Goal: Transaction & Acquisition: Book appointment/travel/reservation

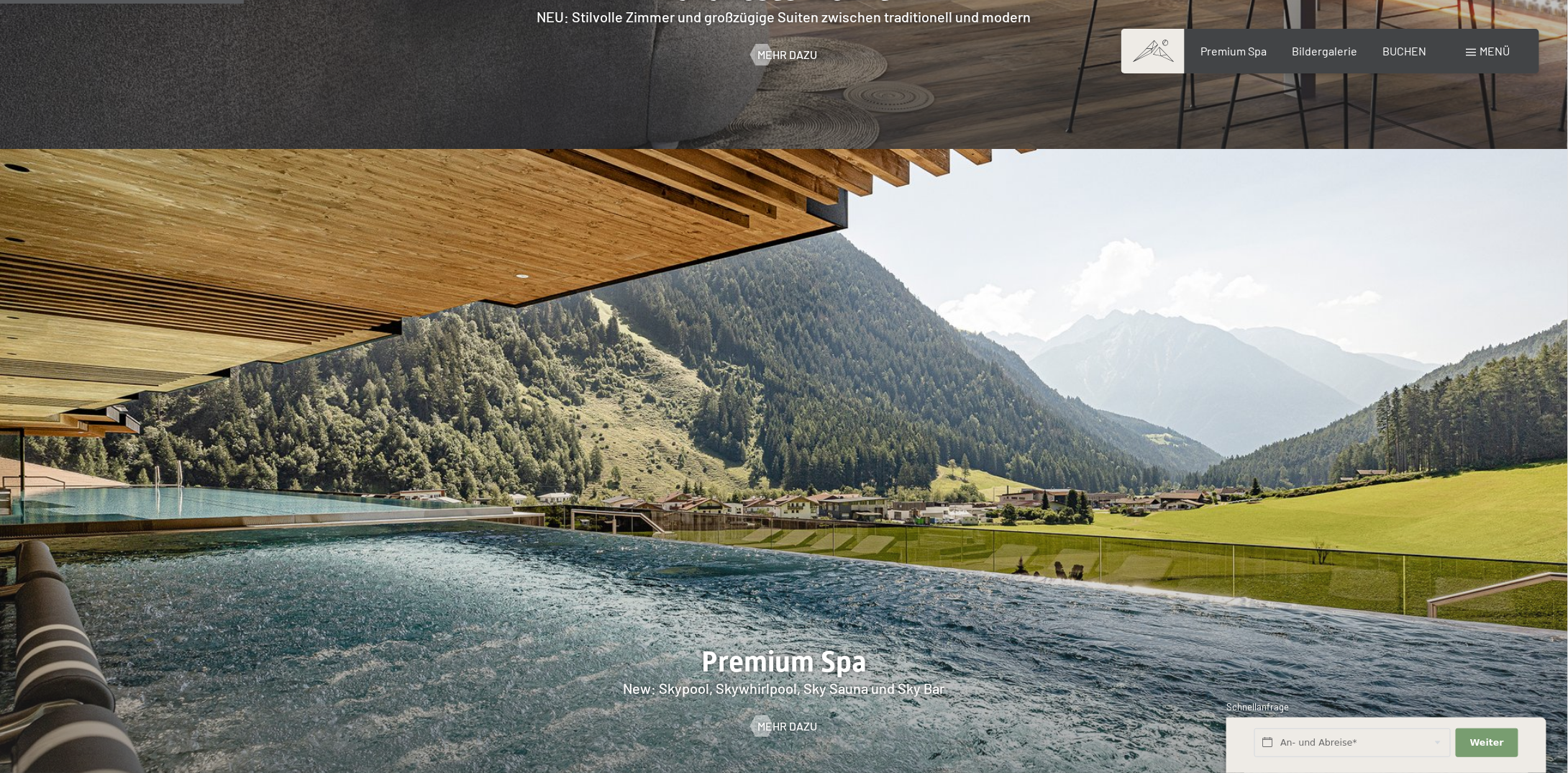
scroll to position [1352, 0]
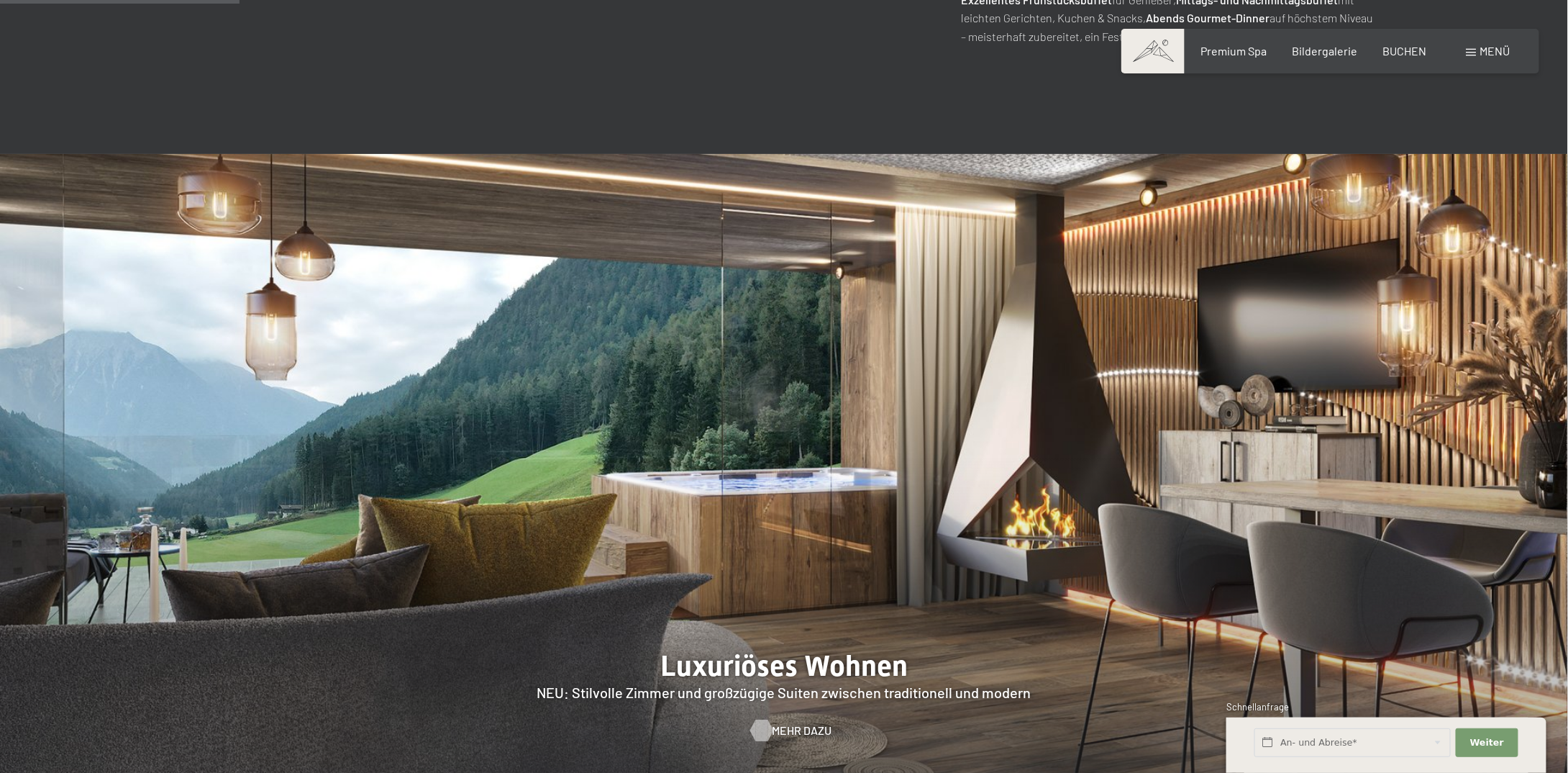
click at [789, 723] on span "Mehr dazu" at bounding box center [802, 731] width 59 height 16
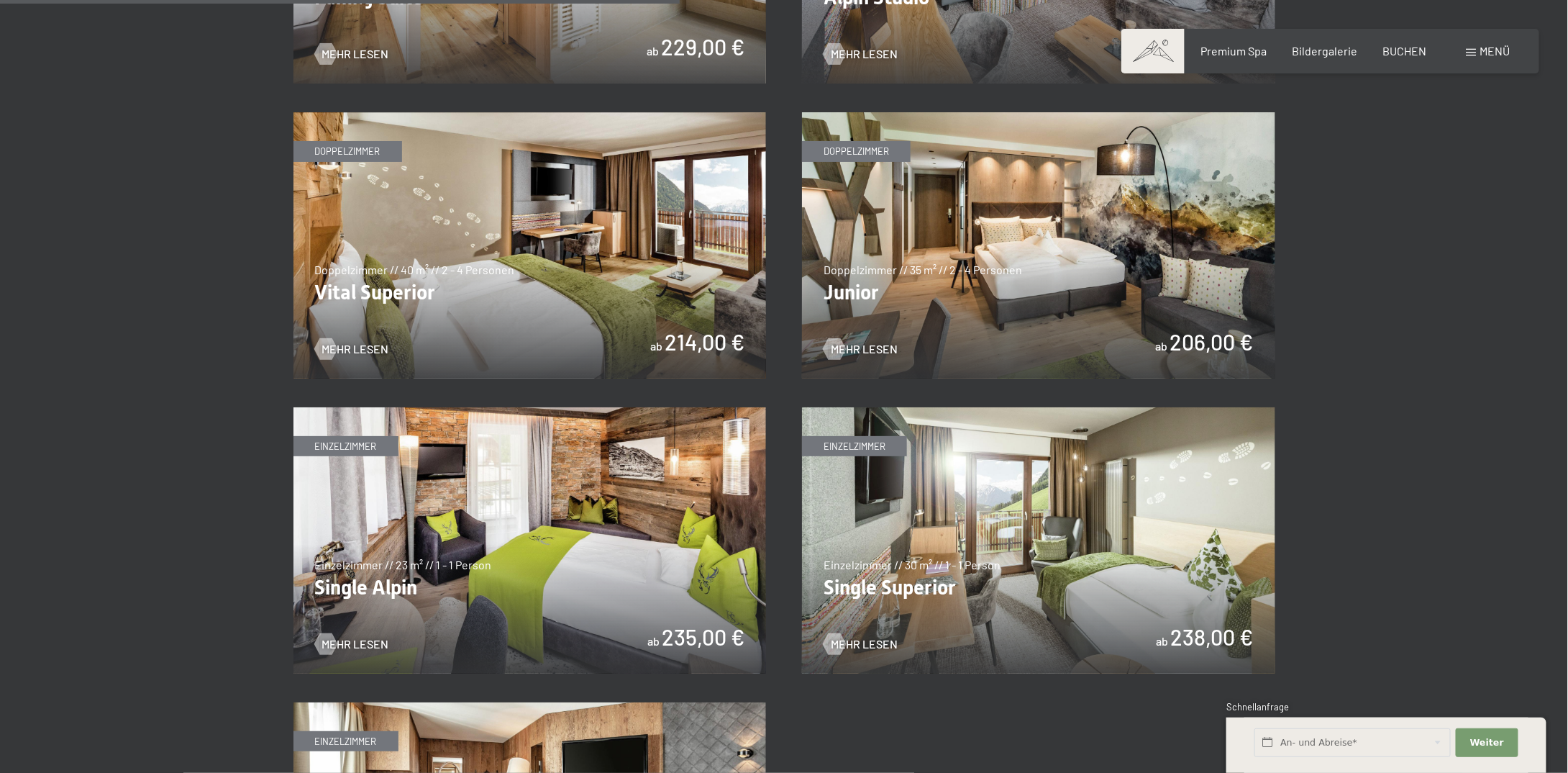
scroll to position [2000, 0]
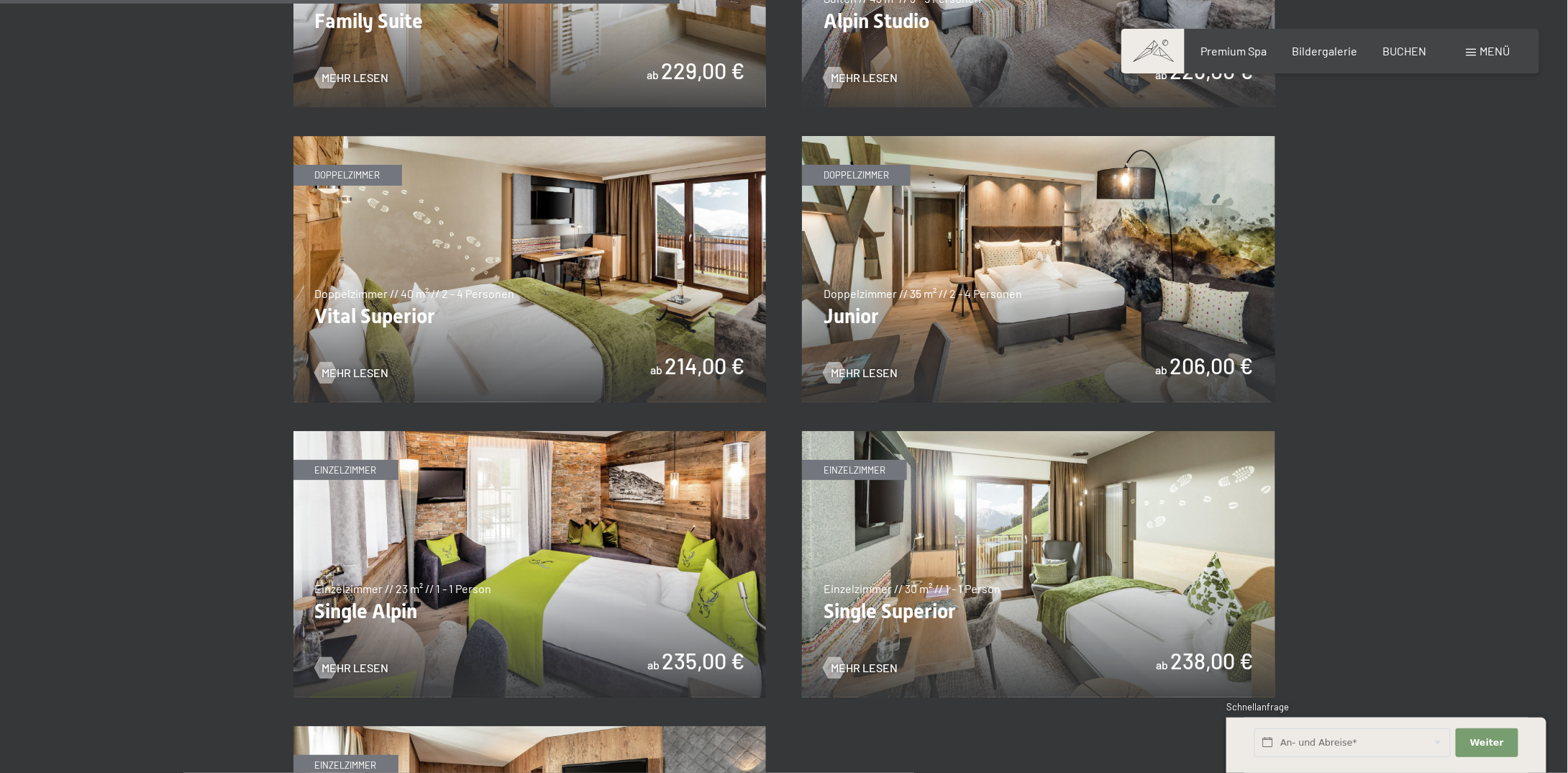
click at [436, 270] on img at bounding box center [530, 269] width 473 height 266
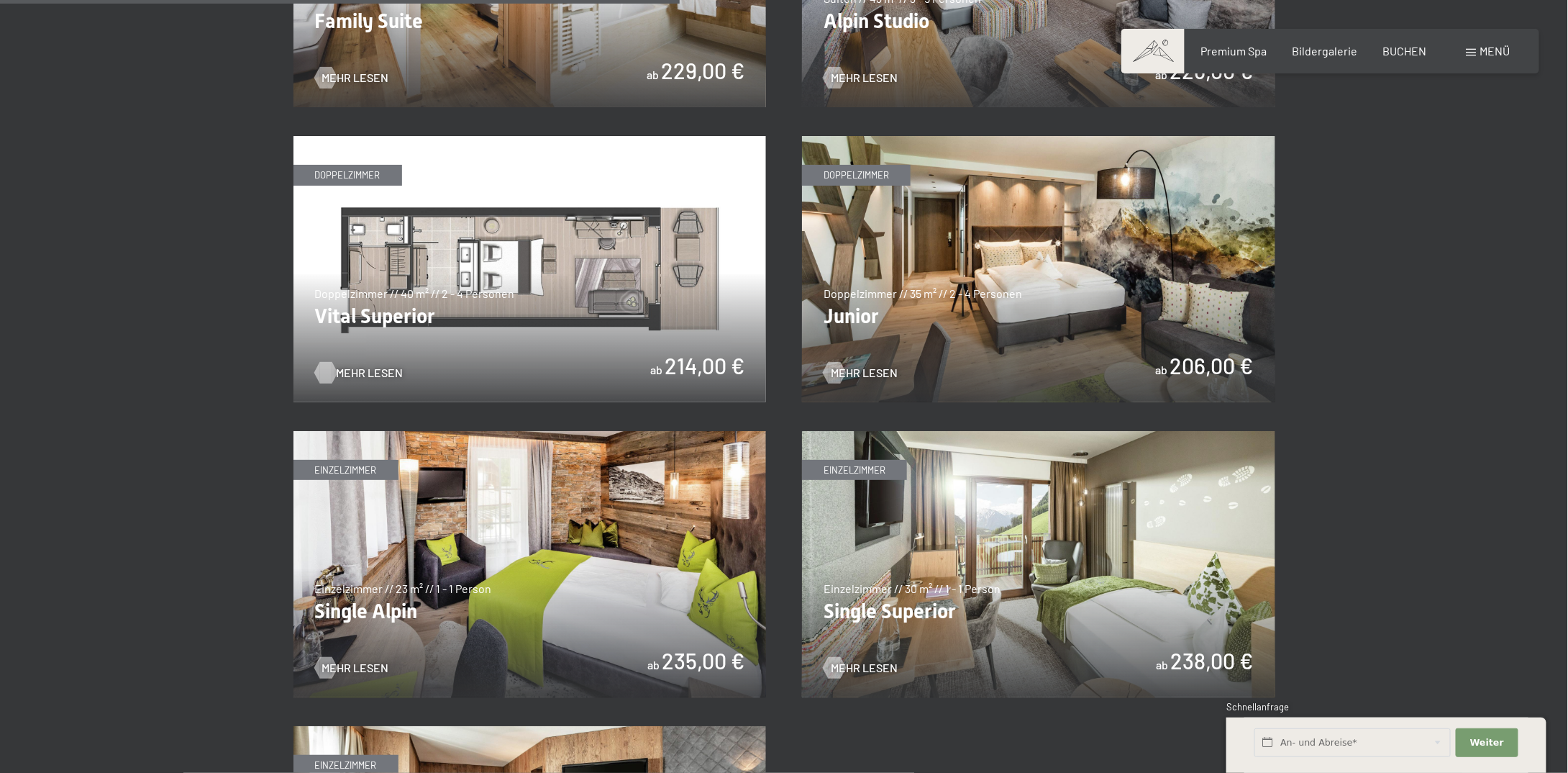
click at [372, 370] on span "Mehr Lesen" at bounding box center [370, 372] width 67 height 16
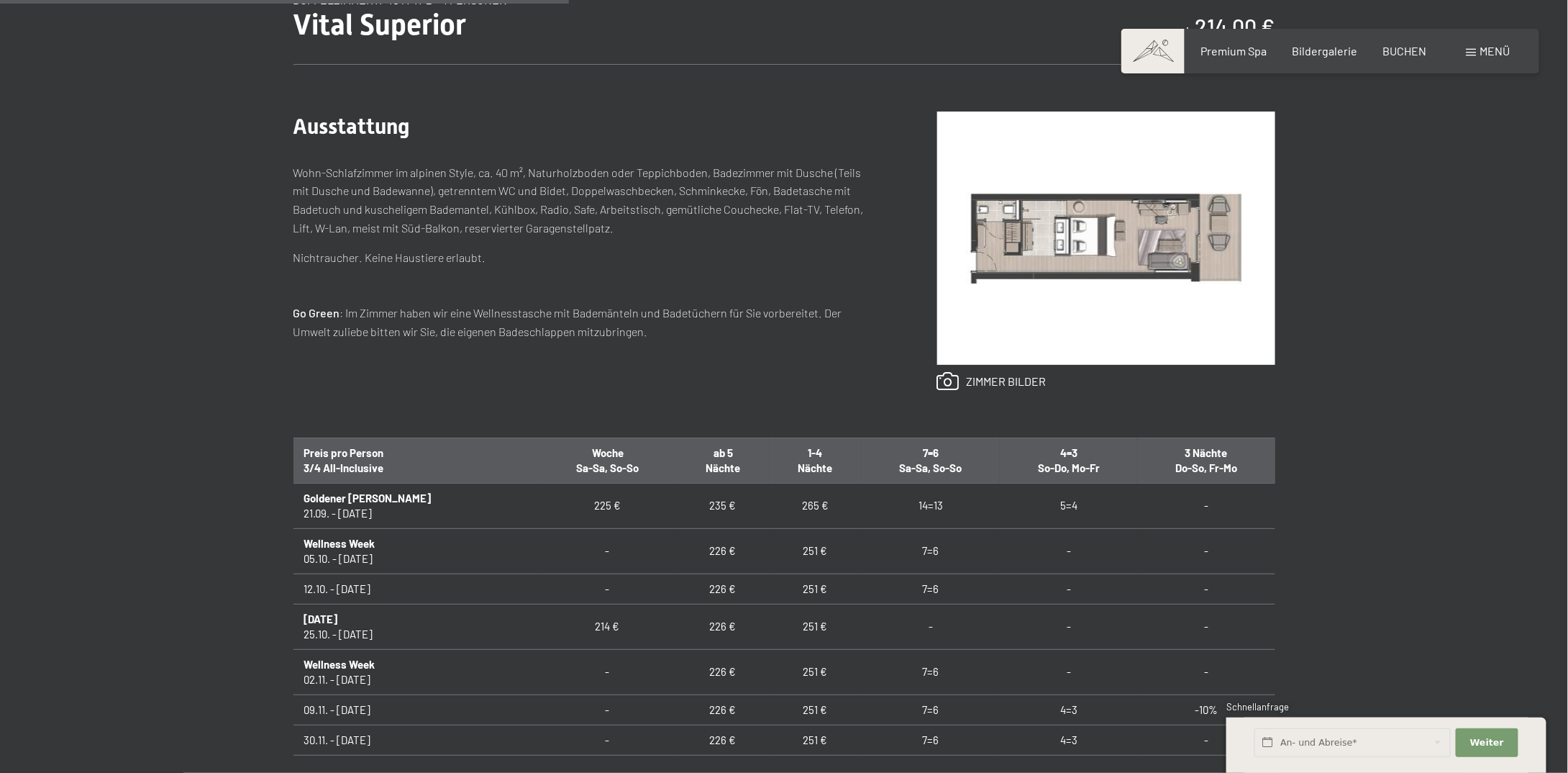
scroll to position [676, 0]
